Goal: Task Accomplishment & Management: Manage account settings

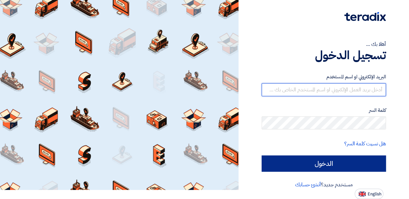
type input "[EMAIL_ADDRESS][DOMAIN_NAME]"
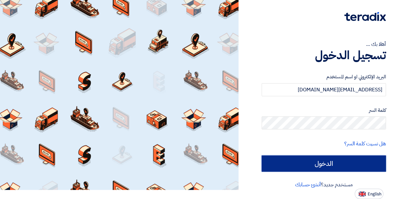
click at [314, 167] on input "الدخول" at bounding box center [324, 164] width 124 height 16
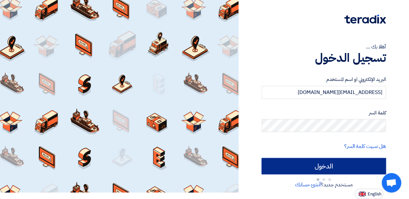
scroll to position [9, 0]
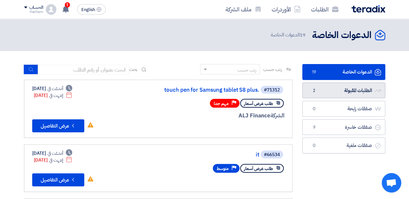
click at [357, 92] on link "الطلبات المقبولة الطلبات المقبولة 2" at bounding box center [343, 91] width 83 height 16
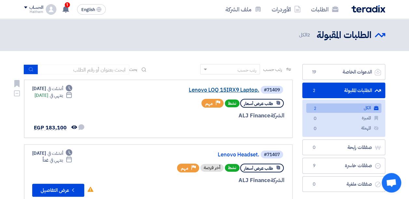
click at [230, 90] on link "Lenovo LOQ 15IRX9 Laptop." at bounding box center [194, 90] width 130 height 6
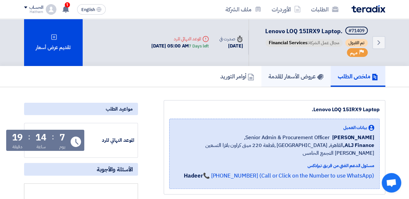
click at [301, 74] on h5 "عروض الأسعار المقدمة" at bounding box center [295, 76] width 55 height 7
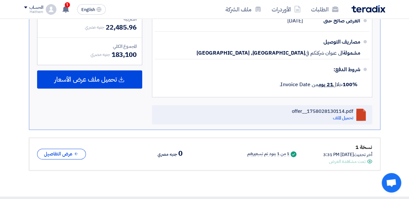
scroll to position [434, 0]
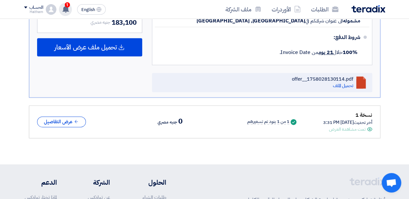
click at [66, 10] on use at bounding box center [65, 9] width 7 height 7
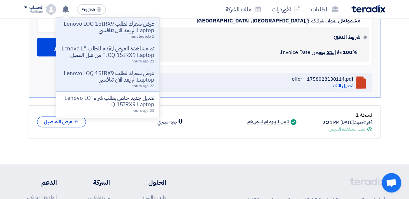
click at [206, 34] on div "شروط الدفع:" at bounding box center [262, 38] width 195 height 16
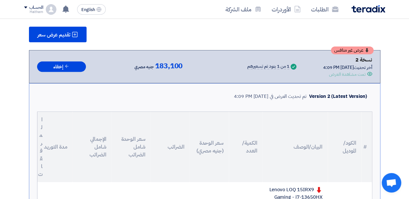
scroll to position [152, 0]
